Goal: Find specific page/section: Find specific page/section

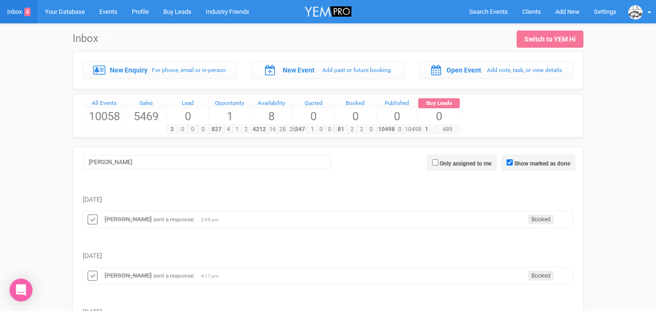
click at [172, 161] on input "chloe" at bounding box center [207, 162] width 247 height 14
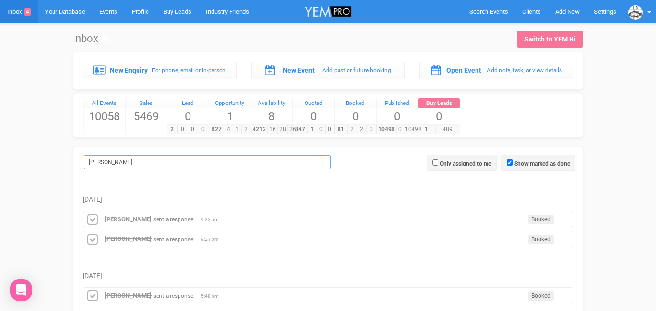
drag, startPoint x: 113, startPoint y: 163, endPoint x: 73, endPoint y: 161, distance: 40.2
type input "edwin"
